Goal: Use online tool/utility: Utilize a website feature to perform a specific function

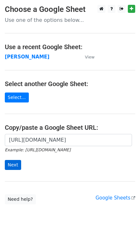
scroll to position [0, 137]
type input "[URL][DOMAIN_NAME]"
click at [15, 163] on input "Next" at bounding box center [13, 165] width 16 height 10
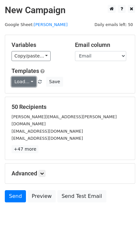
click at [27, 80] on link "Load..." at bounding box center [24, 82] width 25 height 10
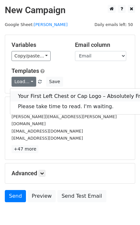
click at [34, 98] on link "Your First Left Chest or Cap Logo – Absolutely Free" at bounding box center [82, 96] width 144 height 10
